Goal: Transaction & Acquisition: Purchase product/service

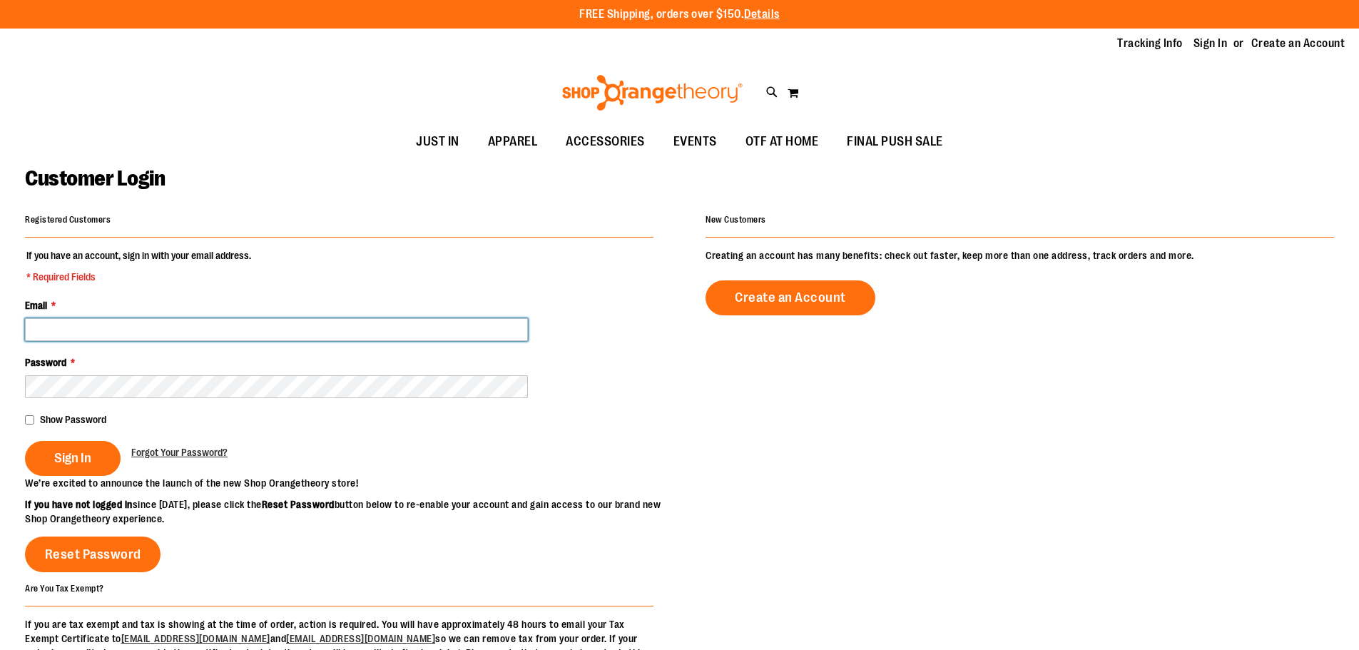
click at [271, 338] on input "Email *" at bounding box center [276, 329] width 503 height 23
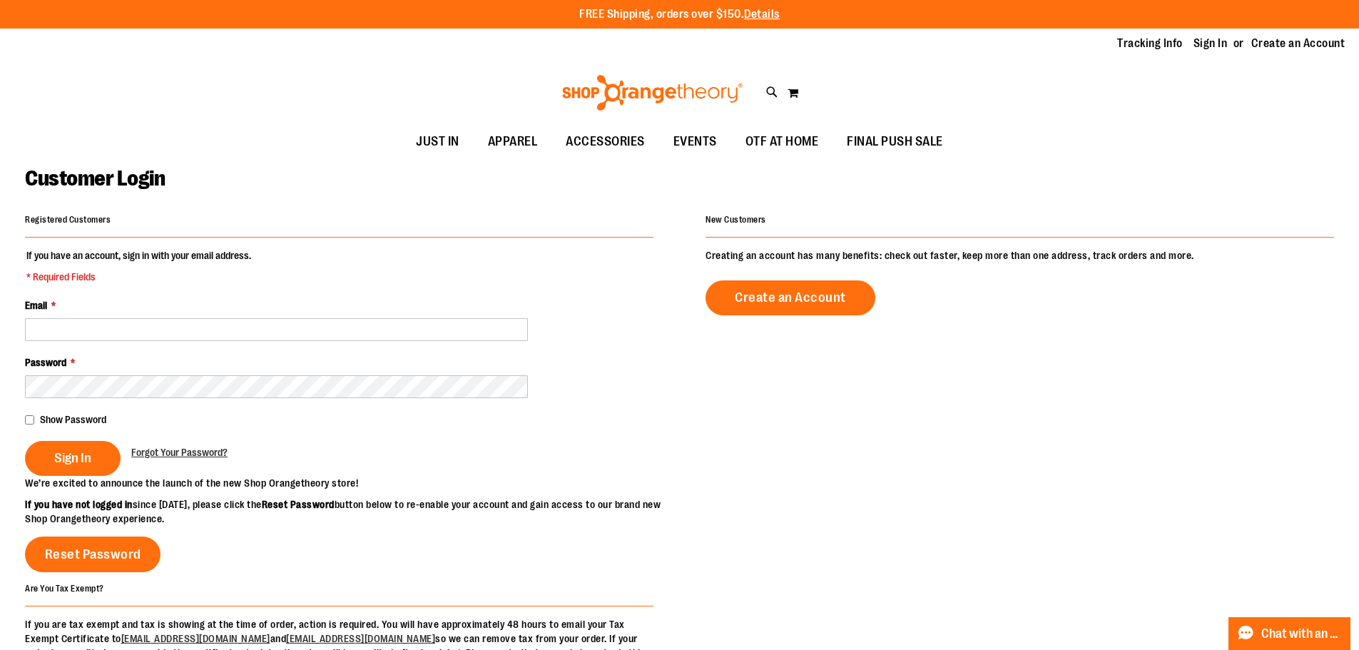
click at [281, 476] on fieldset "If you have an account, sign in with your email address. * Required Fields Emai…" at bounding box center [339, 362] width 629 height 228
click at [299, 490] on p "We’re excited to announce the launch of the new Shop Orangetheory store!" at bounding box center [352, 483] width 655 height 14
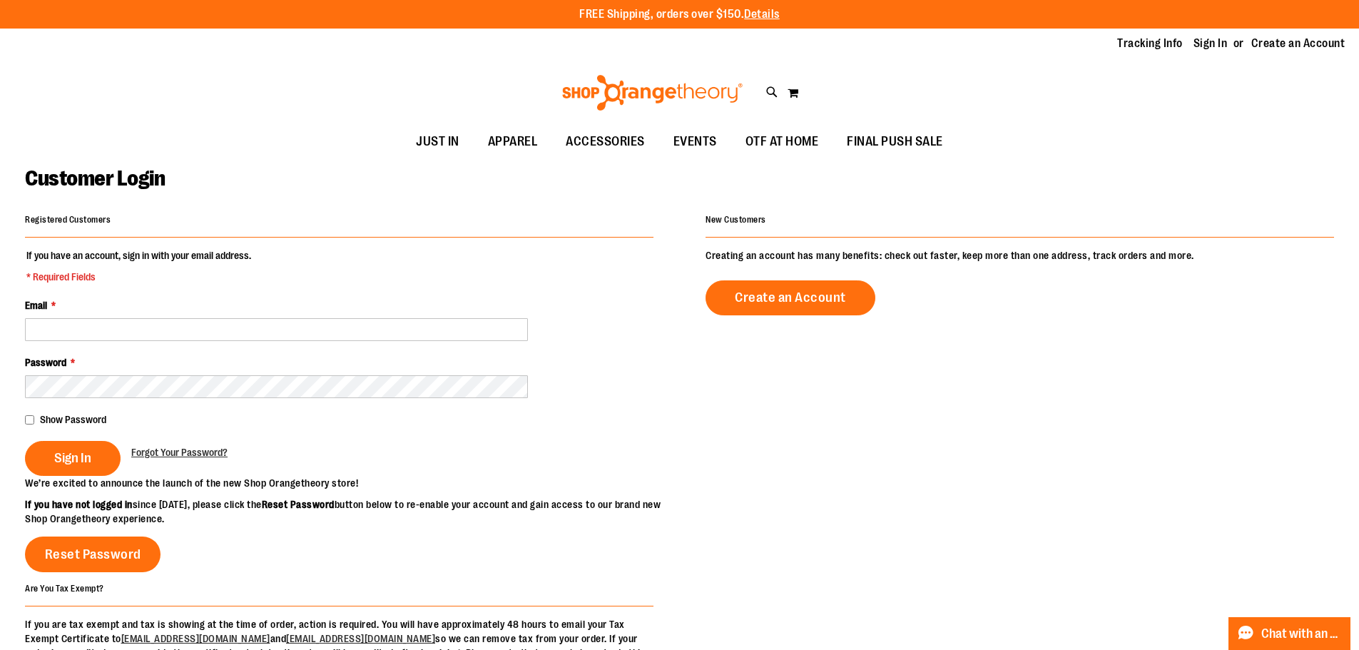
drag, startPoint x: 299, startPoint y: 510, endPoint x: 104, endPoint y: 166, distance: 395.9
click at [104, 166] on span "Customer Login" at bounding box center [95, 178] width 140 height 24
click at [233, 178] on div "Customer Login" at bounding box center [679, 188] width 1309 height 44
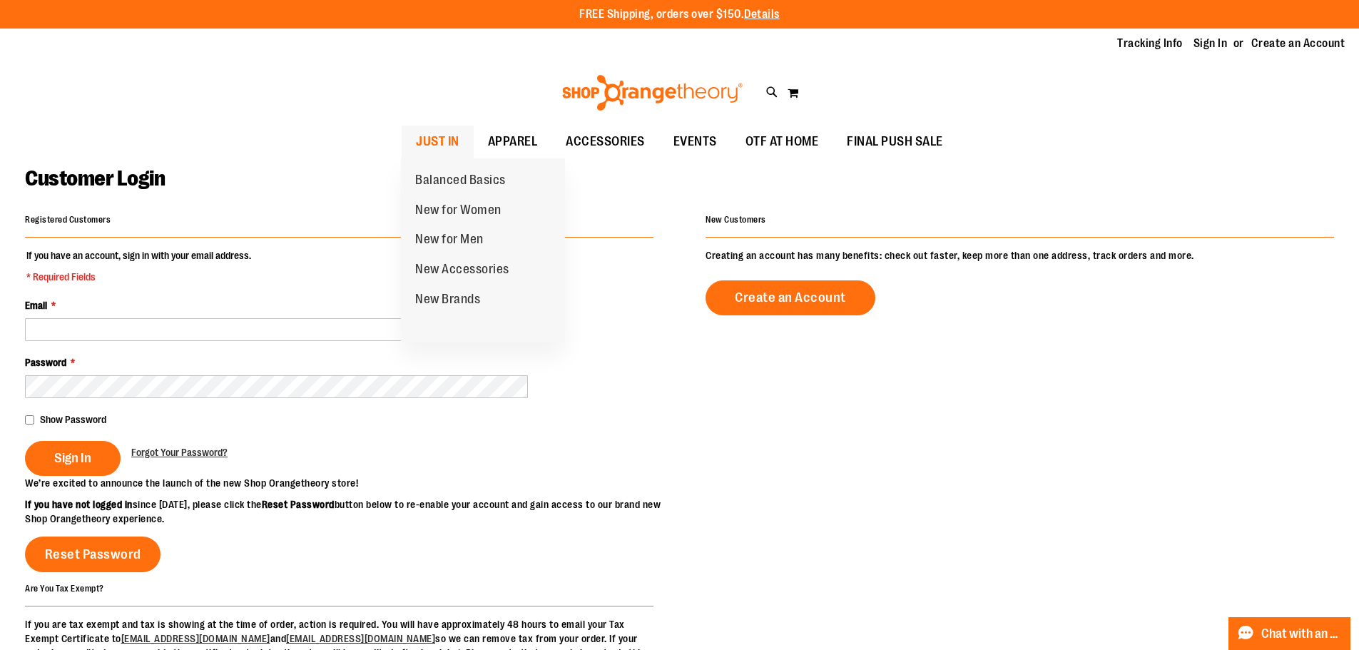
click at [436, 139] on span "JUST IN" at bounding box center [438, 142] width 44 height 32
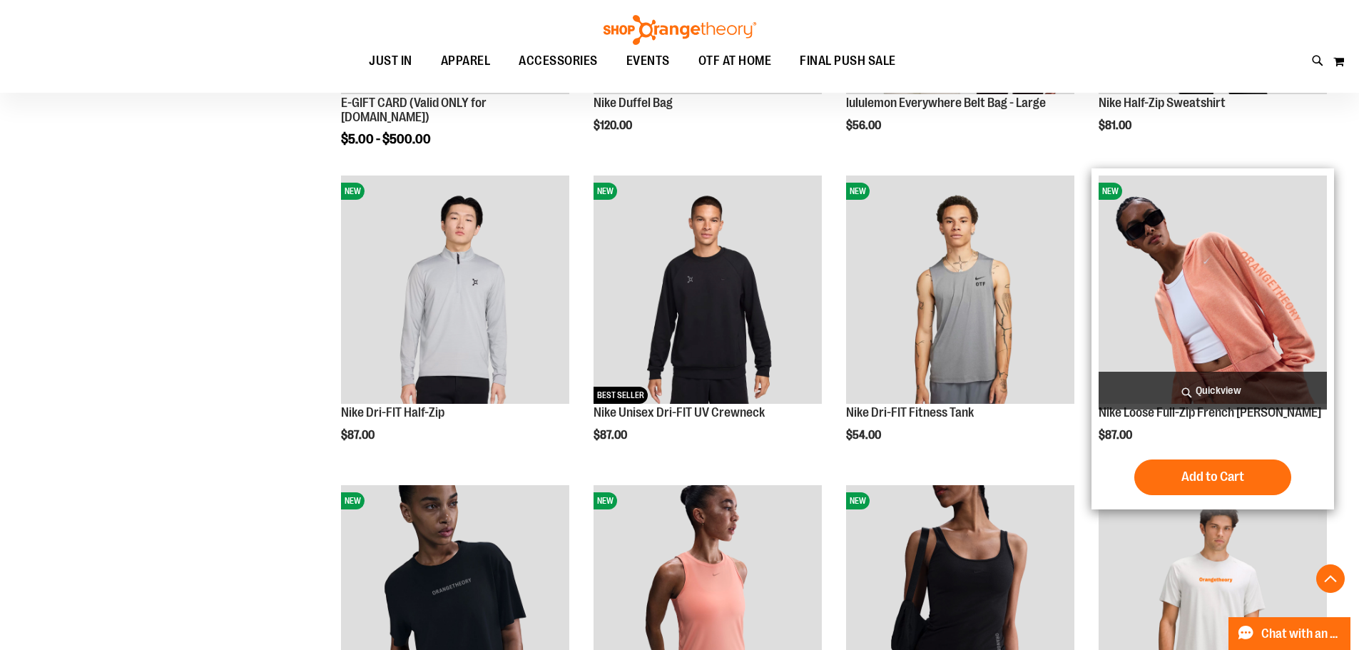
scroll to position [446, 0]
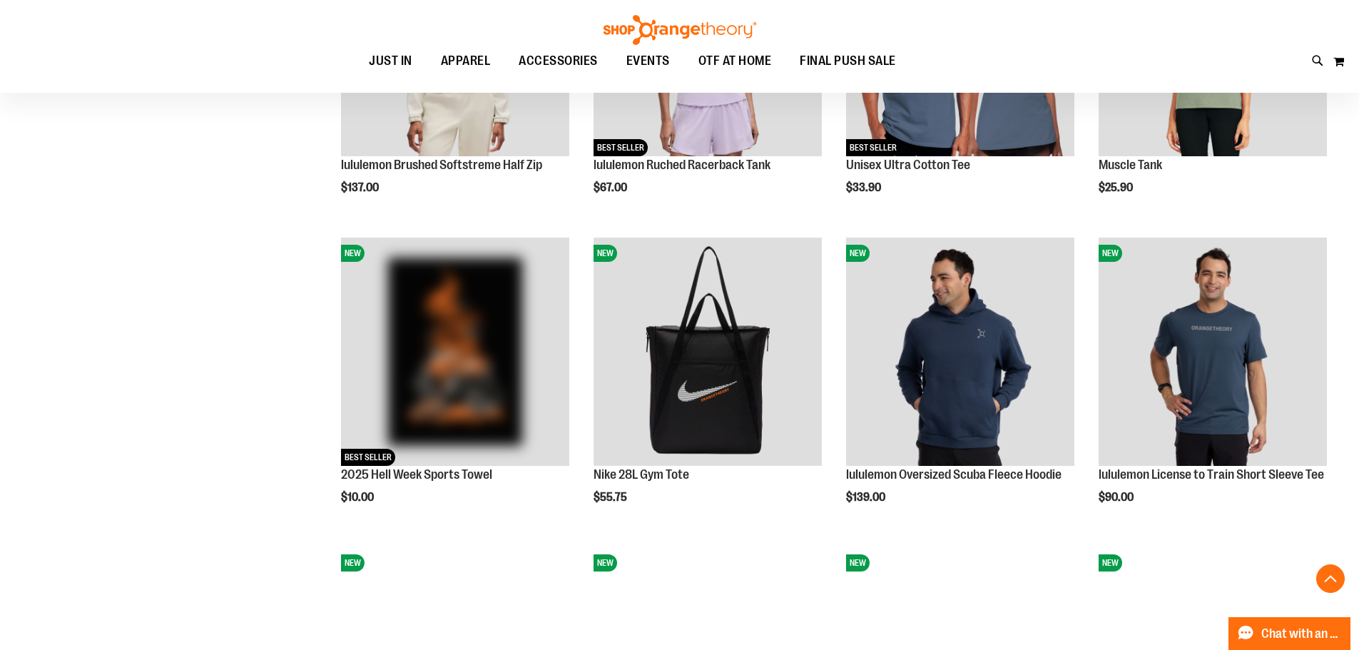
scroll to position [1308, 0]
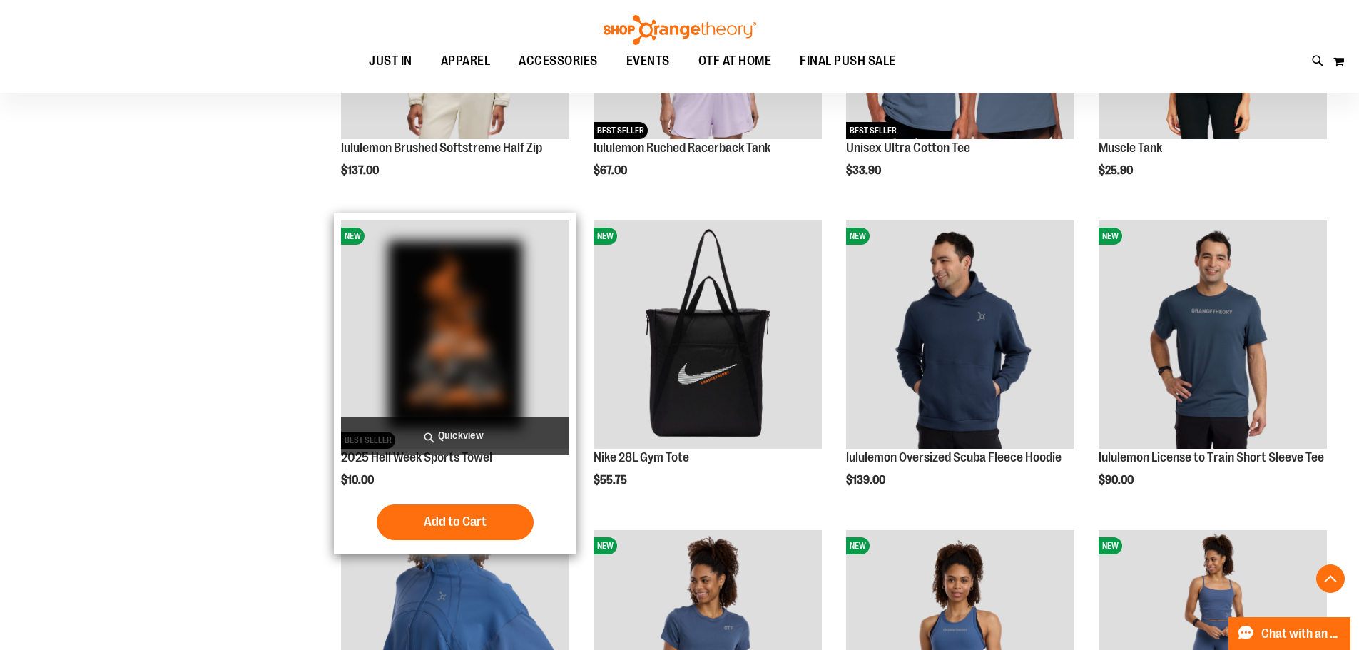
click at [465, 379] on img "product" at bounding box center [455, 334] width 228 height 228
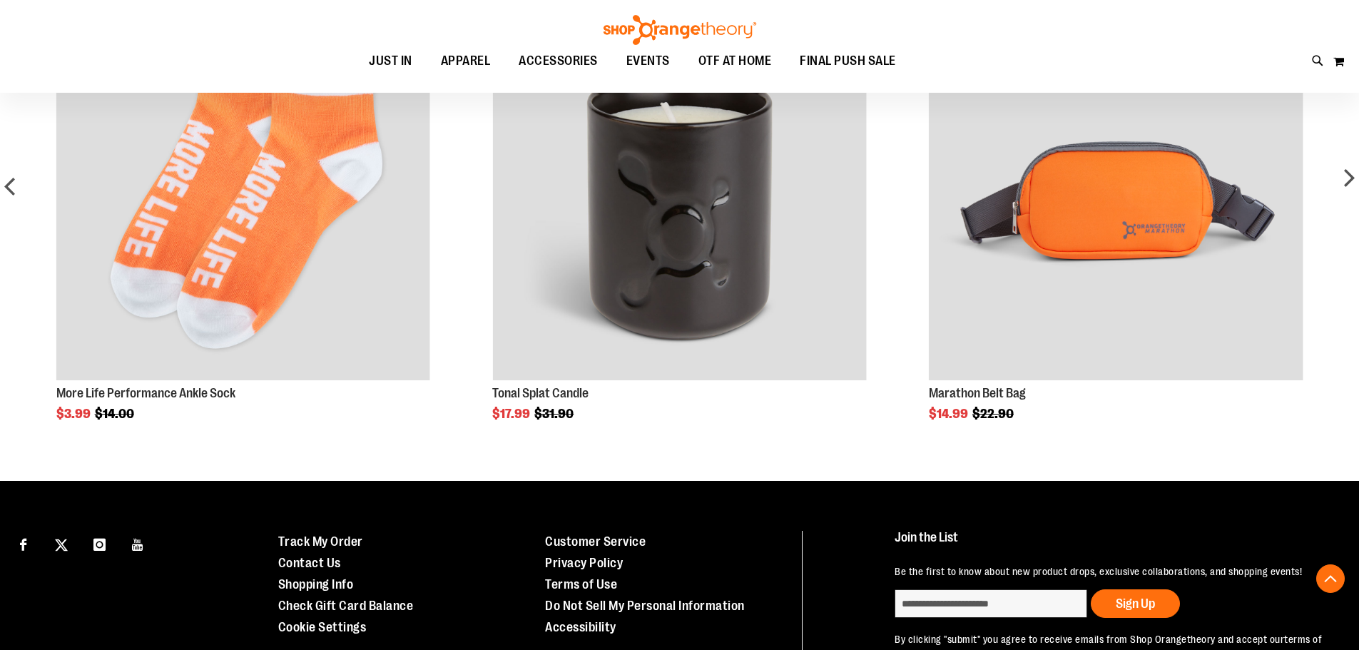
drag, startPoint x: 1369, startPoint y: 298, endPoint x: 1369, endPoint y: 339, distance: 40.7
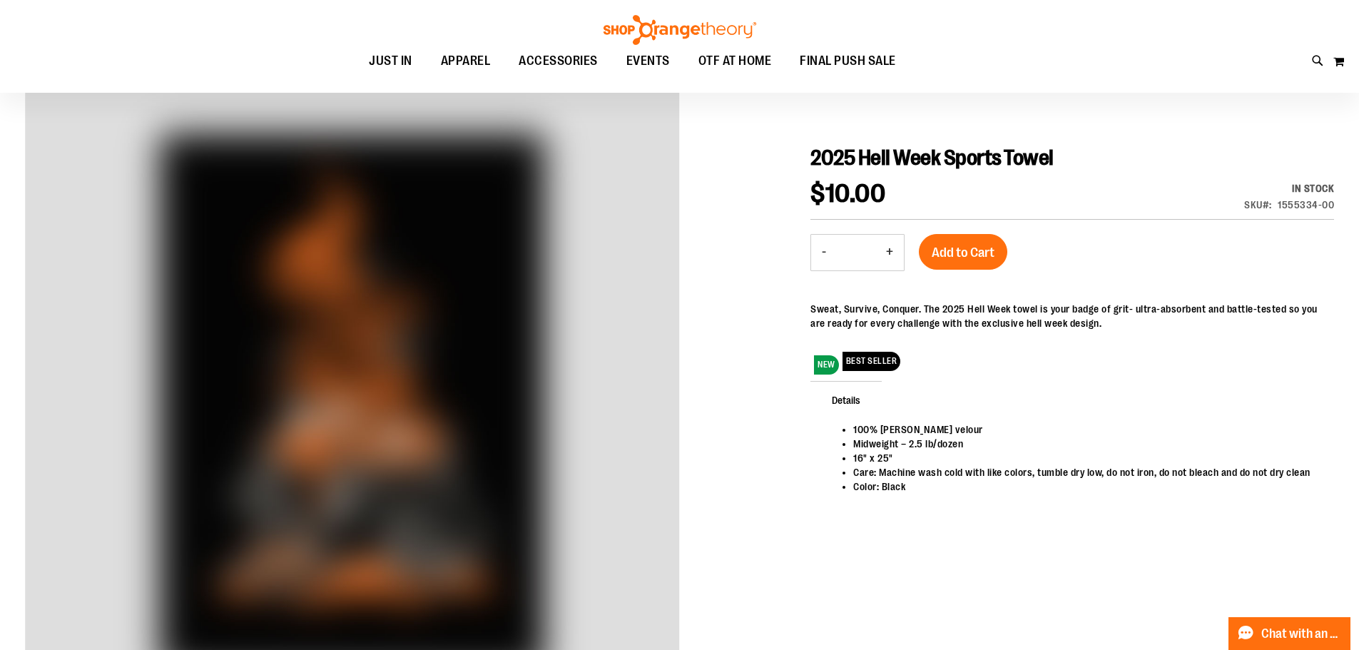
scroll to position [97, 0]
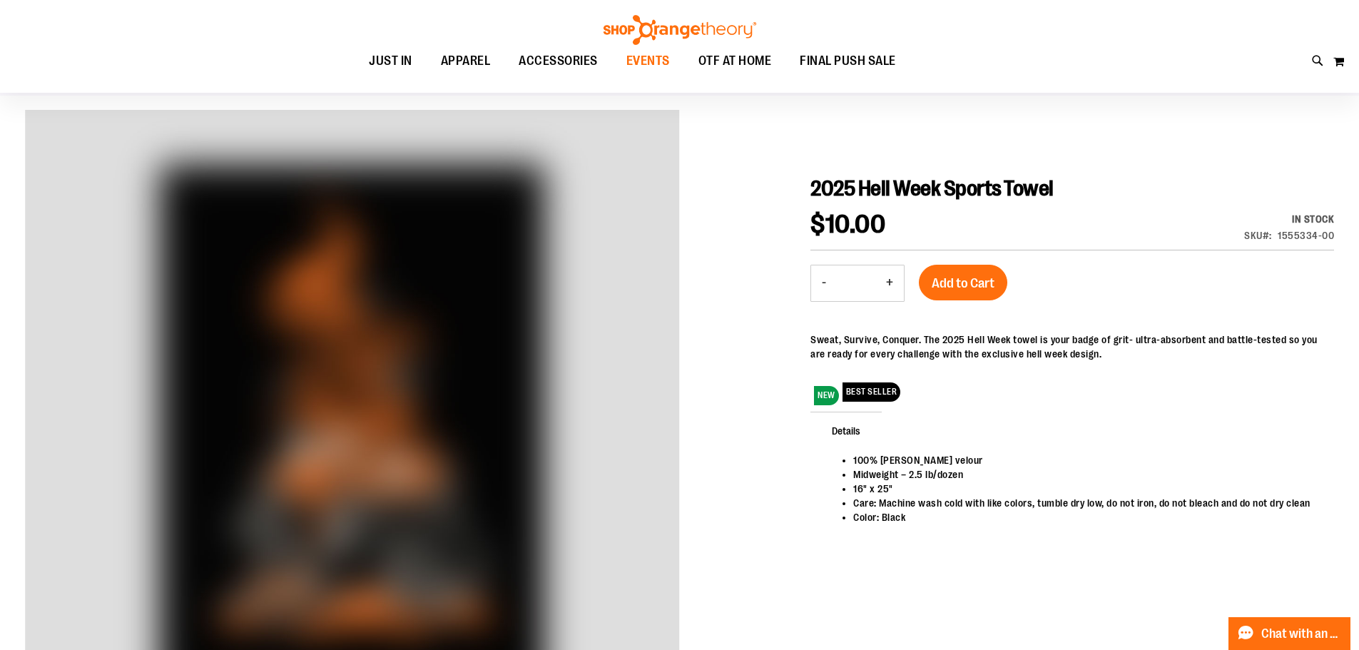
click at [676, 55] on link "EVENTS" at bounding box center [648, 61] width 72 height 33
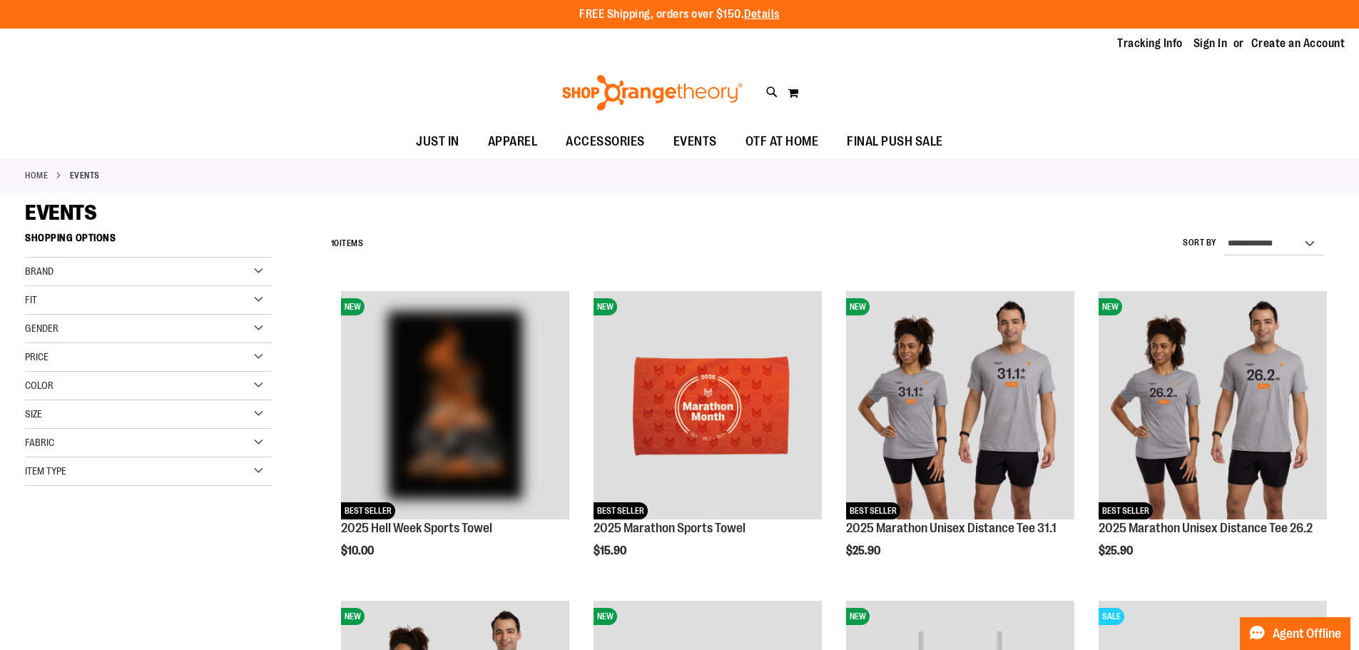
drag, startPoint x: 0, startPoint y: 0, endPoint x: 1360, endPoint y: 153, distance: 1368.7
click at [1359, 153] on html "Skip to Content The store will not work correctly when cookies are disabled. FR…" at bounding box center [679, 325] width 1359 height 650
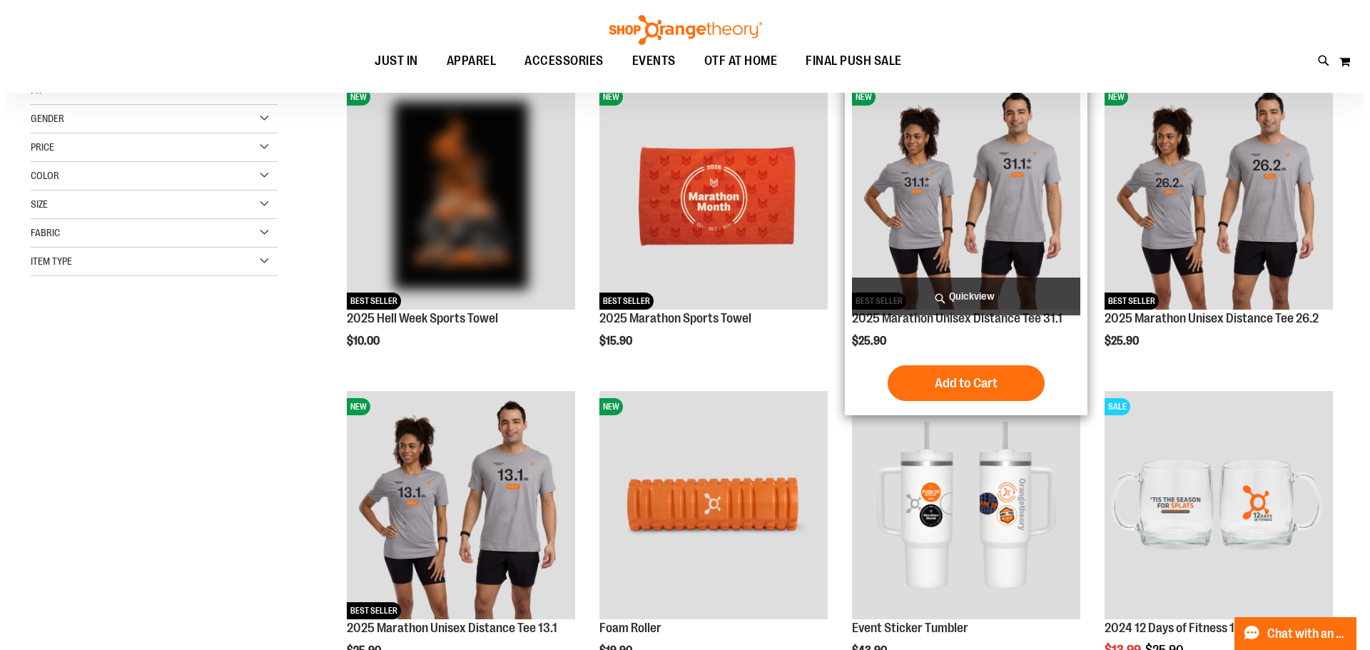
scroll to position [188, 0]
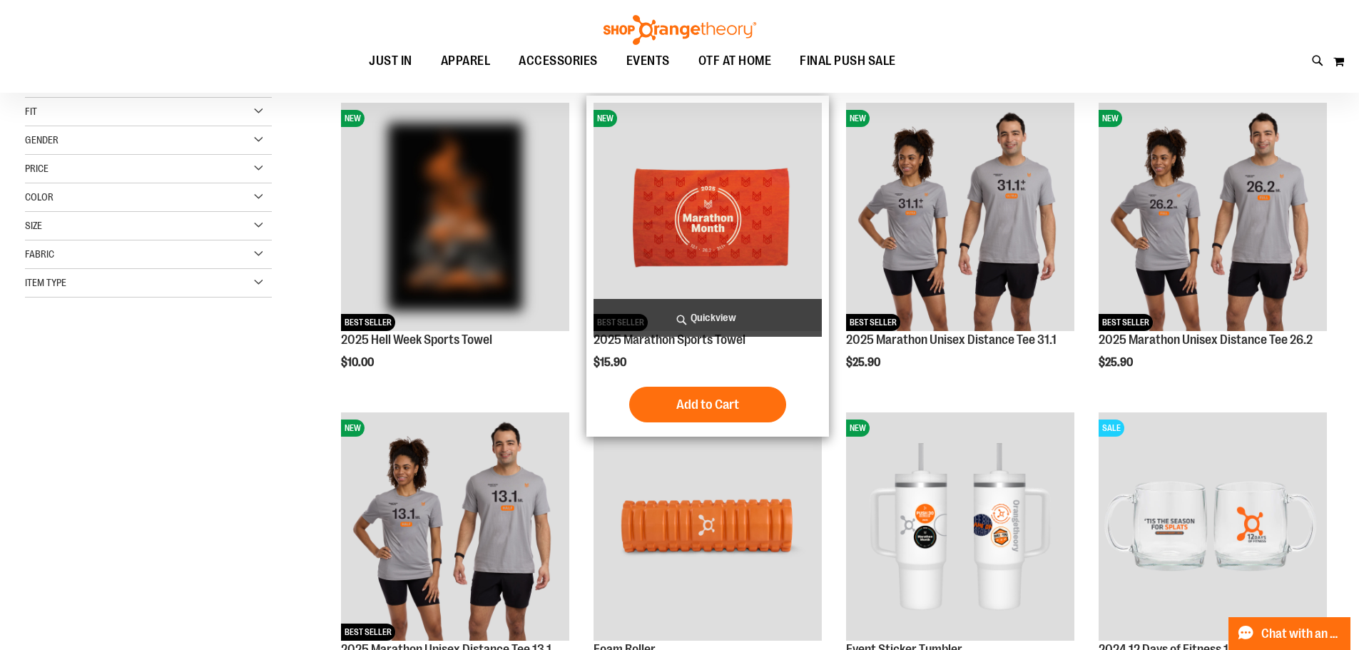
click at [733, 325] on span "Quickview" at bounding box center [708, 318] width 228 height 38
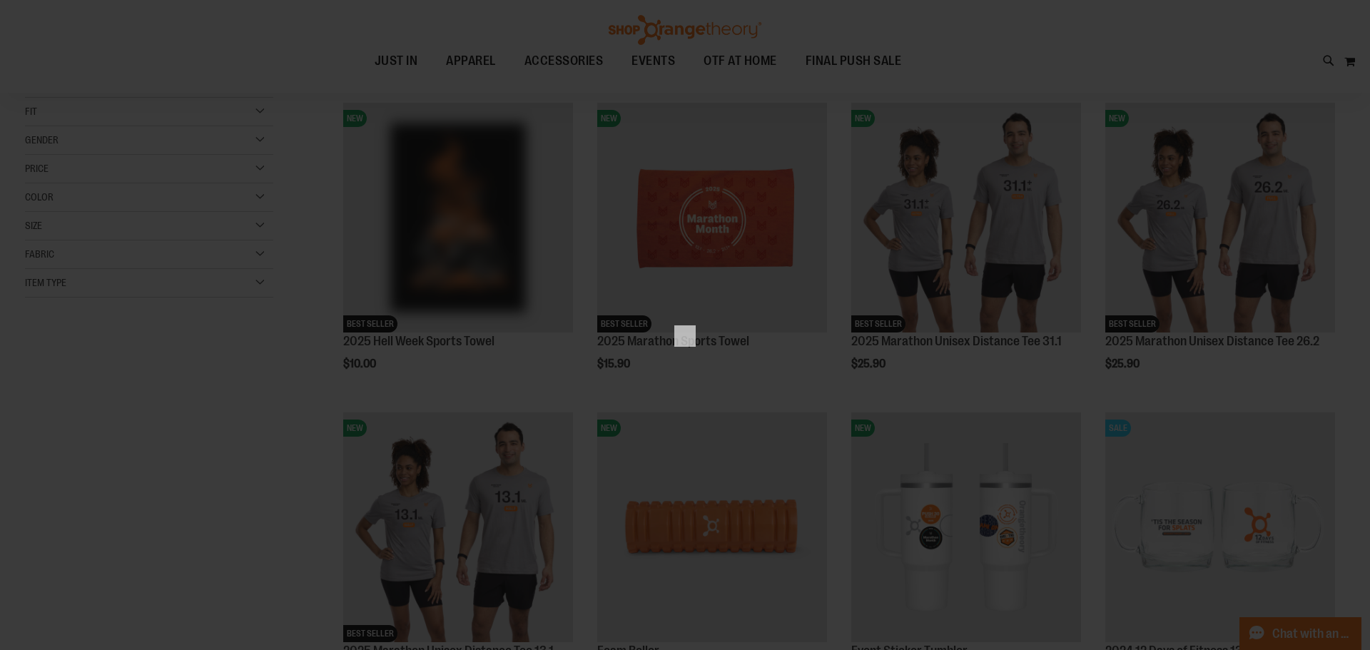
click at [743, 250] on div "×" at bounding box center [685, 325] width 1370 height 650
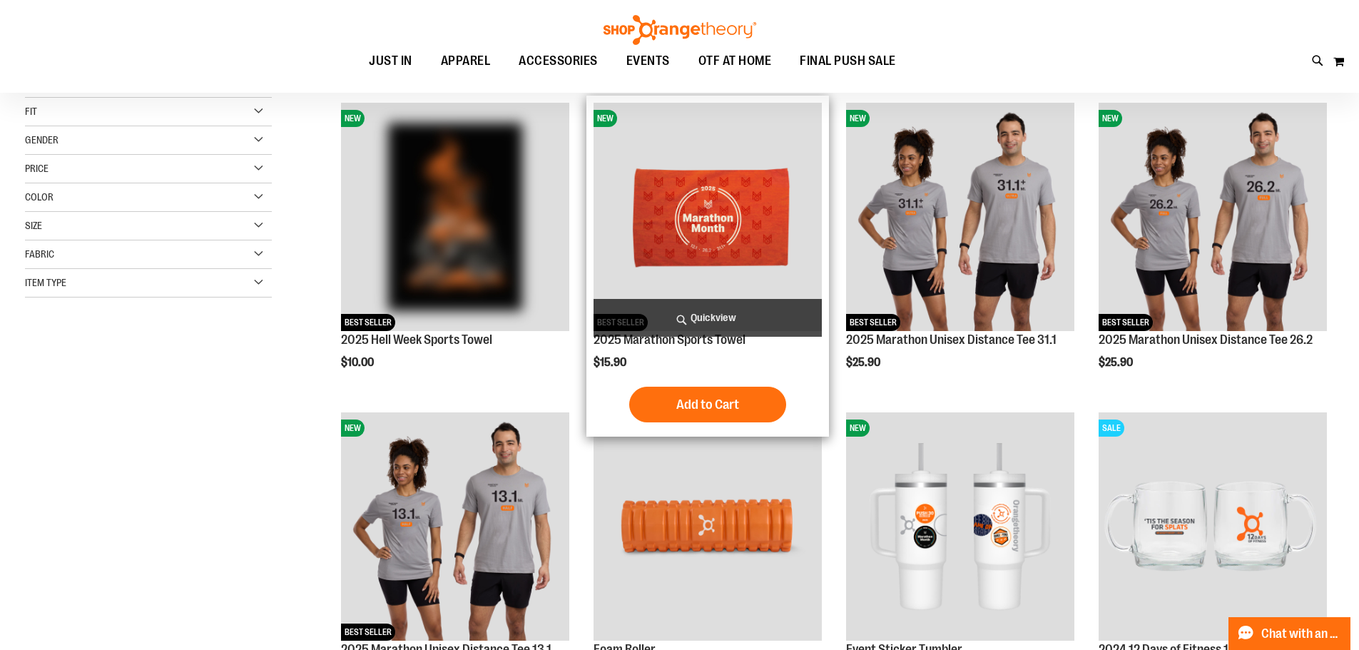
click at [750, 223] on img "product" at bounding box center [708, 217] width 228 height 228
click at [719, 320] on span "Quickview" at bounding box center [708, 318] width 228 height 38
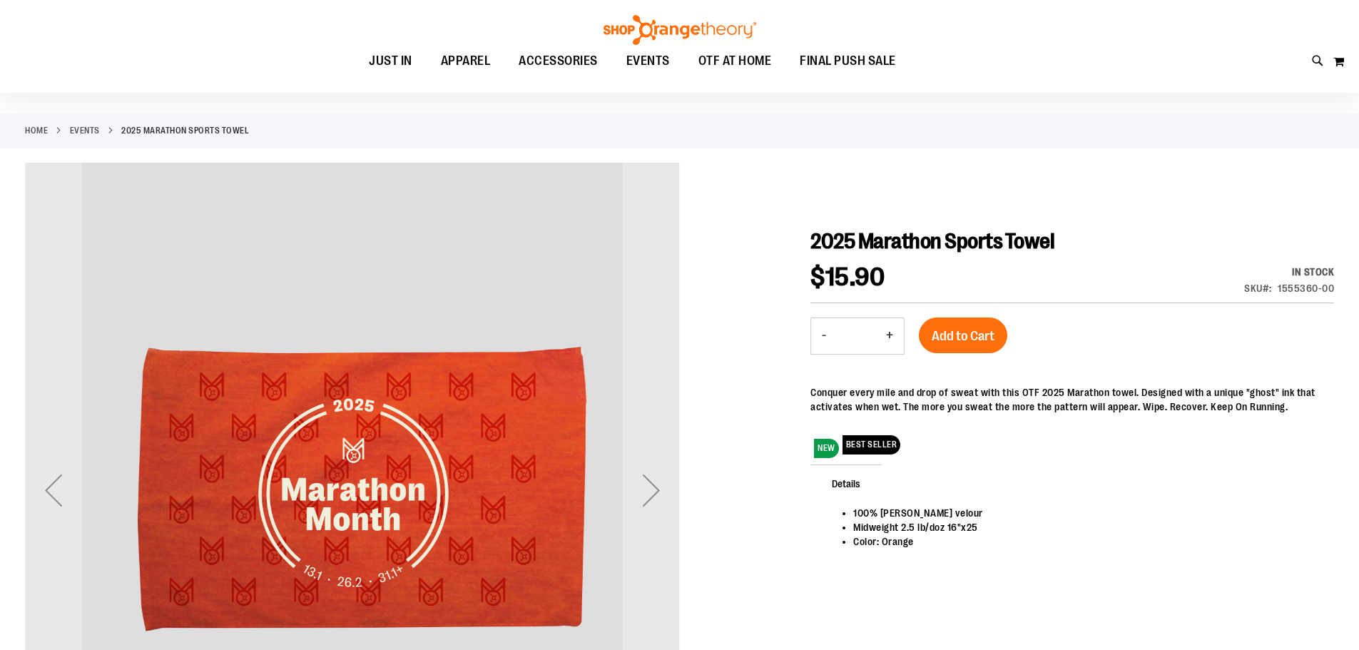
scroll to position [142, 0]
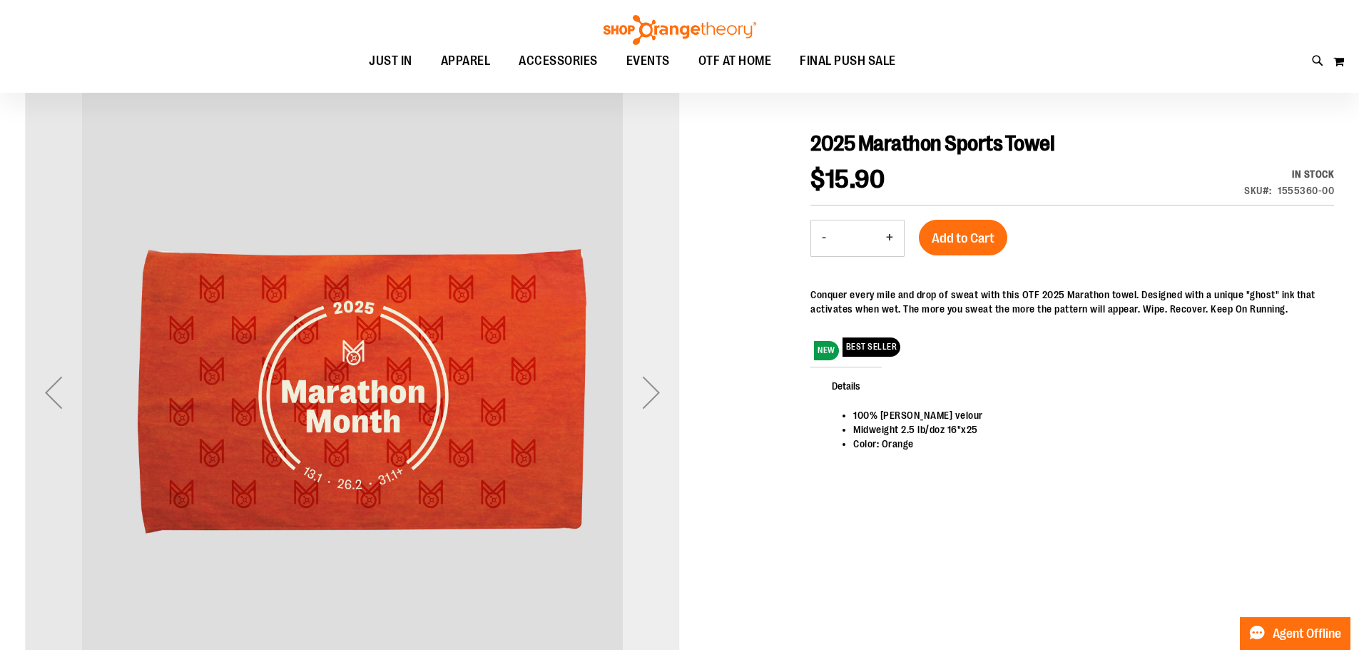
drag, startPoint x: 659, startPoint y: 415, endPoint x: 661, endPoint y: 401, distance: 13.7
click at [659, 406] on div "Next" at bounding box center [651, 392] width 57 height 57
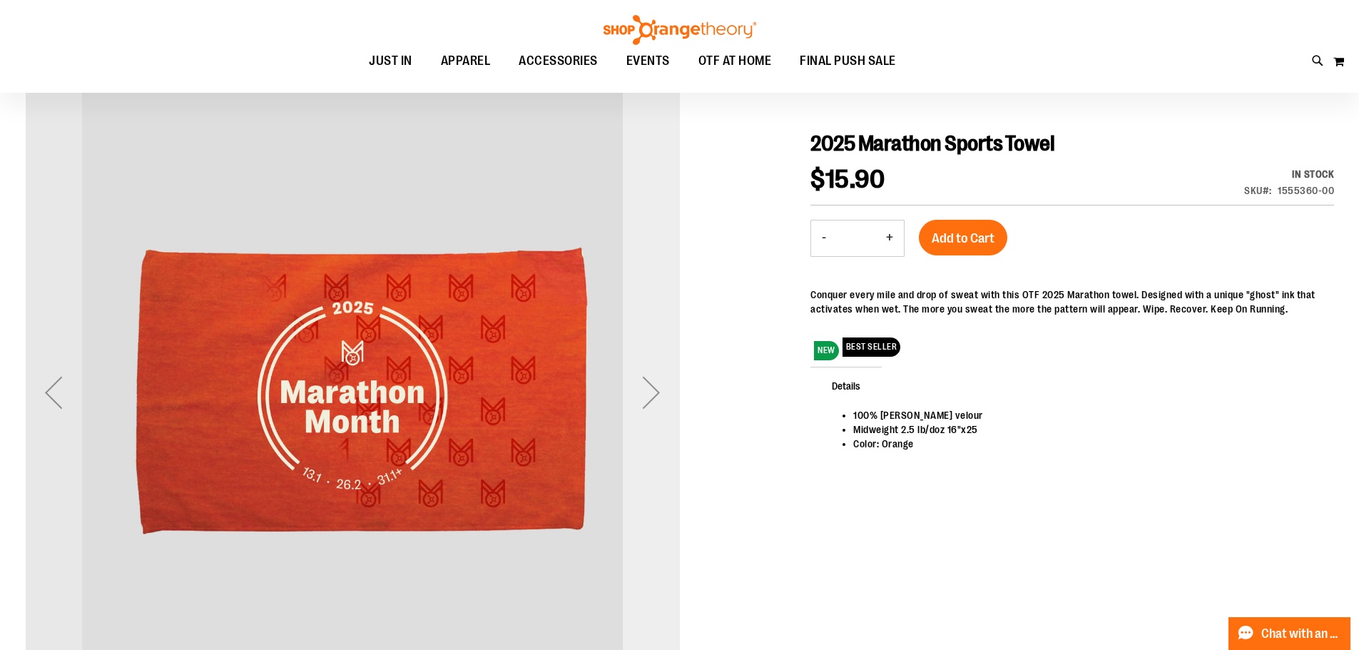
click at [663, 405] on div "Next" at bounding box center [651, 392] width 57 height 57
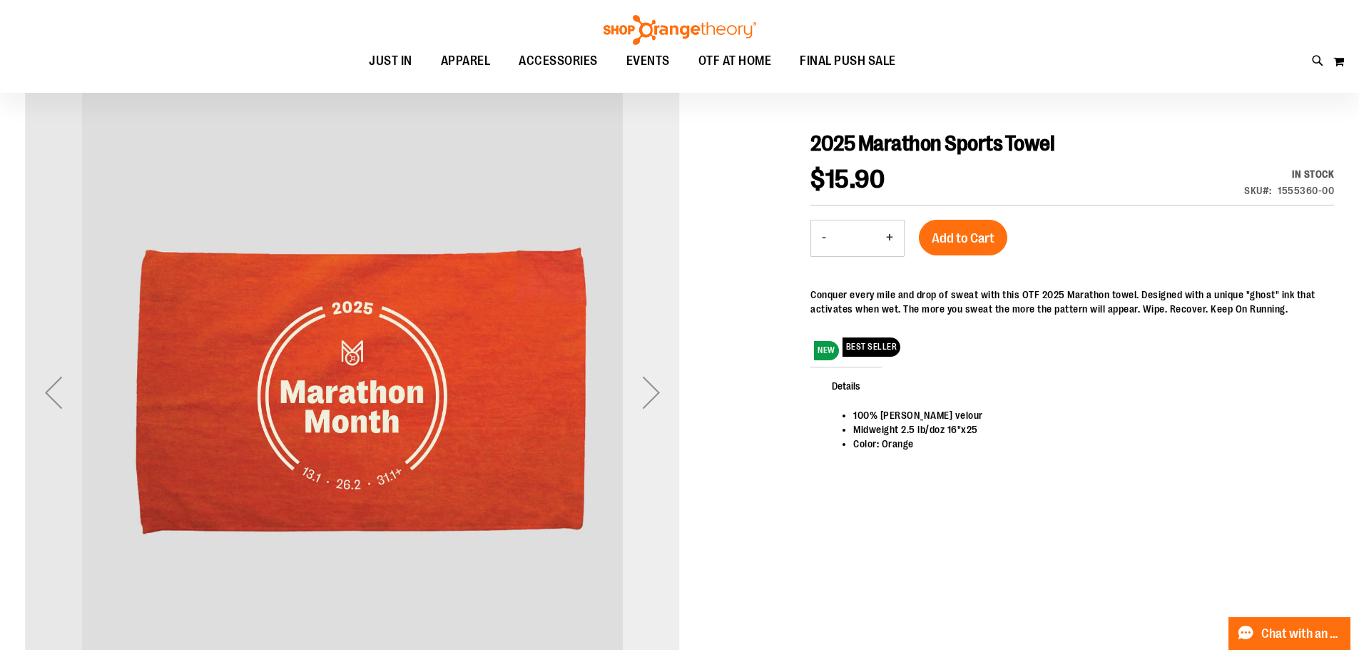
drag, startPoint x: 663, startPoint y: 405, endPoint x: 638, endPoint y: 383, distance: 32.9
click at [638, 383] on div "Next" at bounding box center [651, 392] width 57 height 57
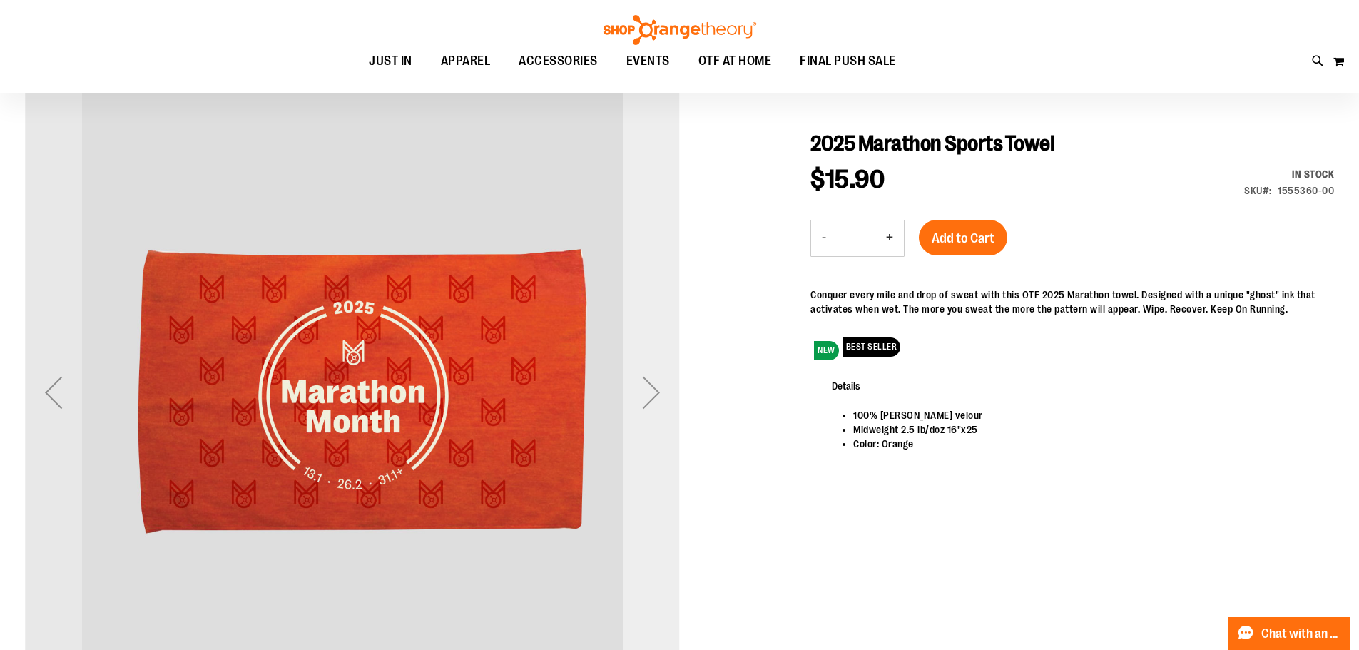
click at [641, 385] on div "Next" at bounding box center [651, 392] width 57 height 57
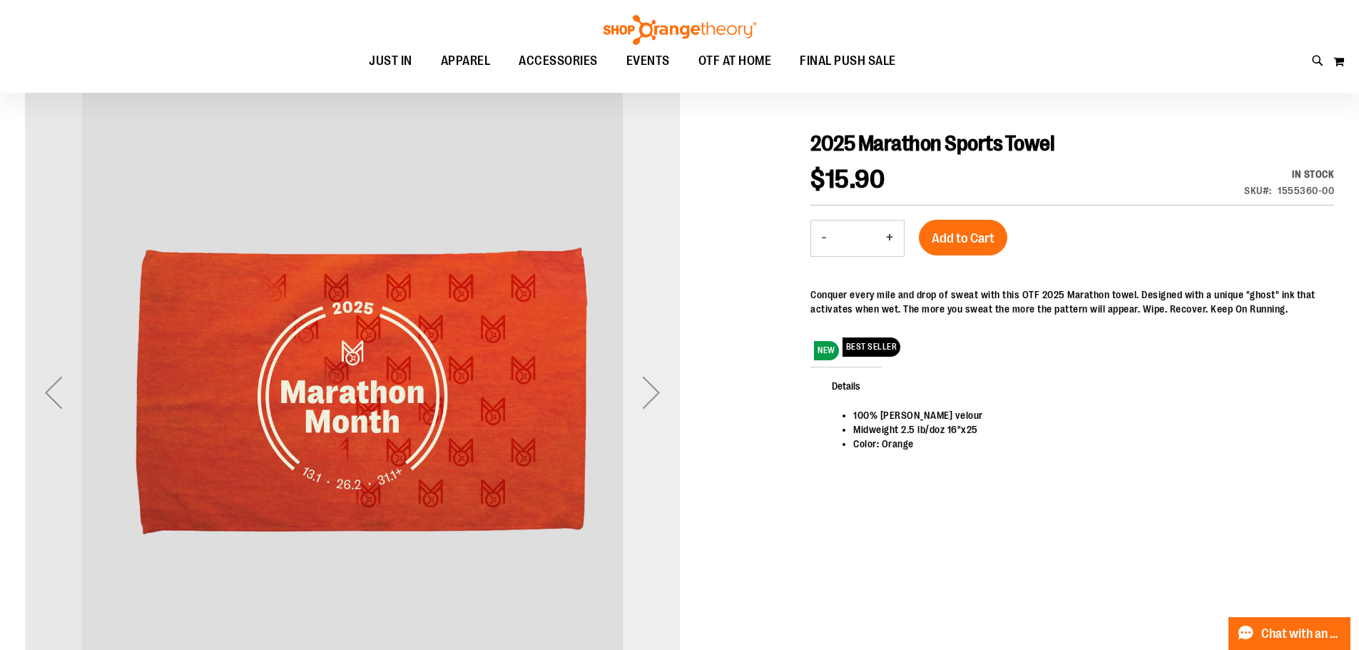
click at [641, 385] on div "Next" at bounding box center [651, 392] width 57 height 57
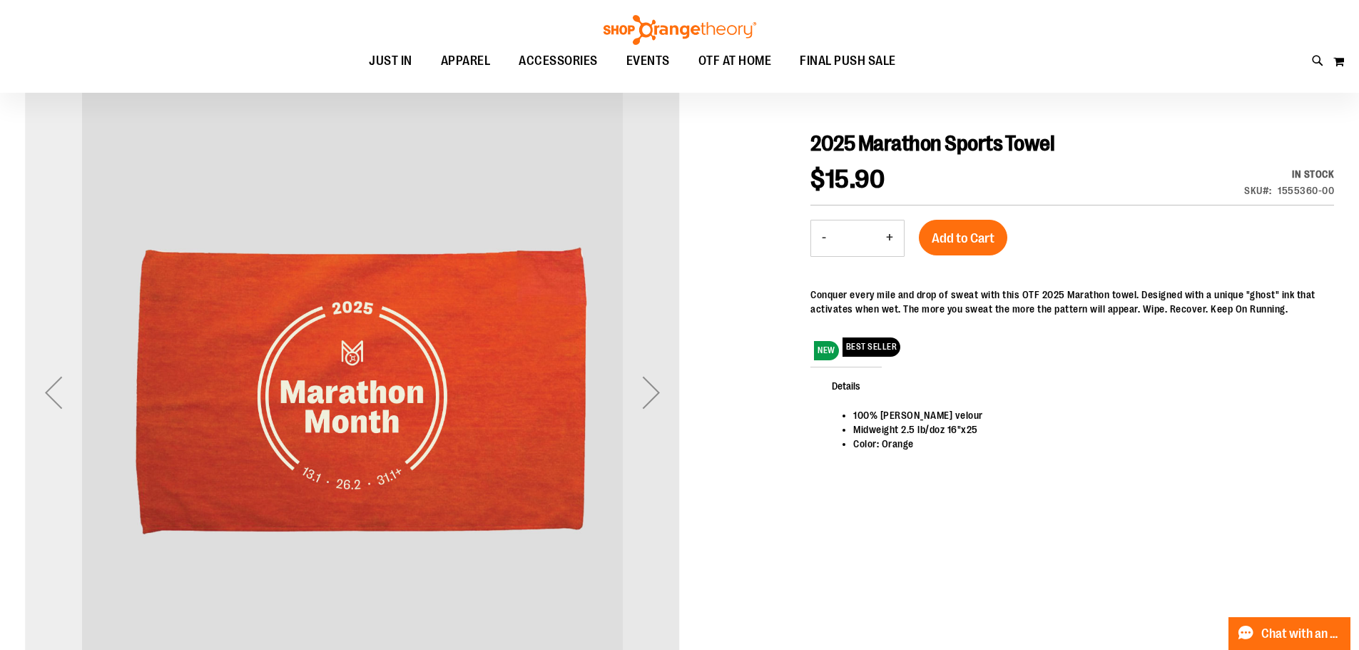
click at [30, 400] on div "Previous" at bounding box center [53, 392] width 57 height 57
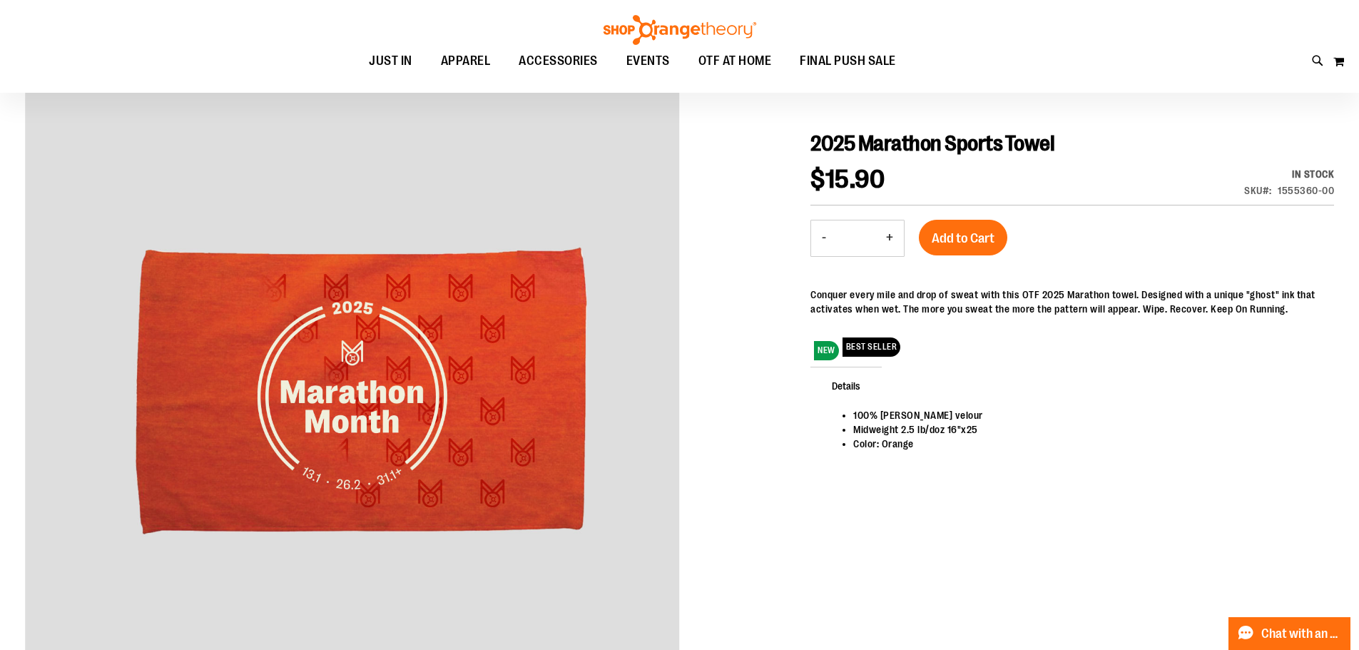
click at [980, 293] on div "Conquer every mile and drop of sweat with this OTF 2025 Marathon towel. Designe…" at bounding box center [1073, 302] width 524 height 29
click at [979, 293] on div "Conquer every mile and drop of sweat with this OTF 2025 Marathon towel. Designe…" at bounding box center [1073, 302] width 524 height 29
click at [982, 295] on div "Conquer every mile and drop of sweat with this OTF 2025 Marathon towel. Designe…" at bounding box center [1073, 302] width 524 height 29
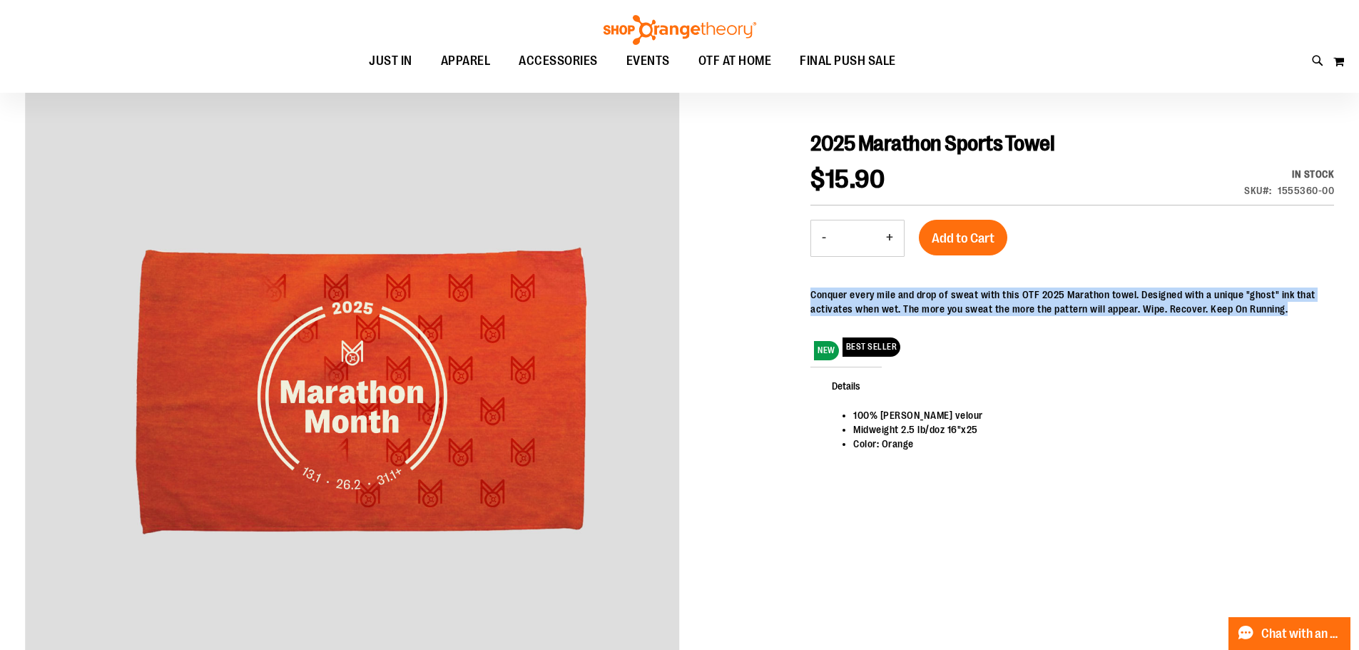
click at [982, 295] on div "Conquer every mile and drop of sweat with this OTF 2025 Marathon towel. Designe…" at bounding box center [1073, 302] width 524 height 29
